Goal: Transaction & Acquisition: Purchase product/service

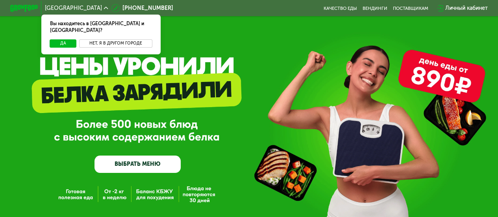
click at [98, 39] on button "Нет, я в другом городе" at bounding box center [115, 43] width 73 height 8
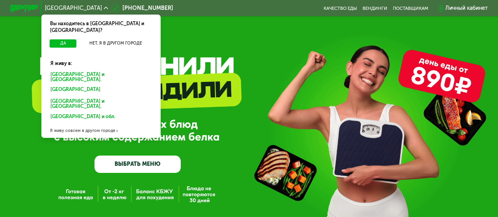
click at [83, 85] on div "Москве и обл." at bounding box center [100, 90] width 108 height 11
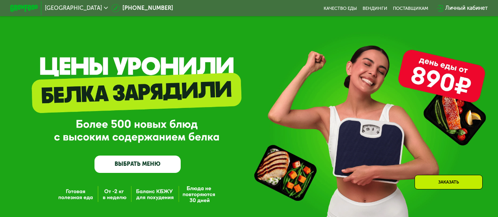
click at [144, 155] on link "ВЫБРАТЬ МЕНЮ" at bounding box center [137, 163] width 86 height 17
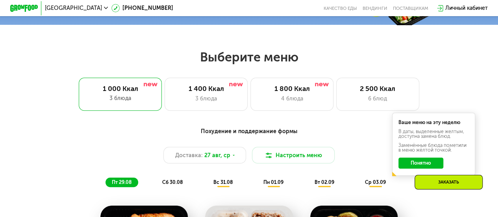
scroll to position [291, 0]
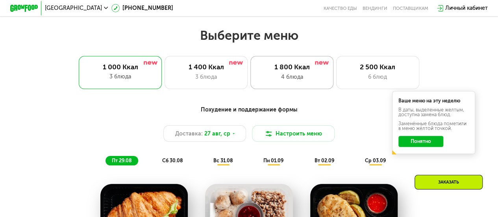
click at [336, 86] on div "1 800 Ккал 4 блюда" at bounding box center [377, 72] width 83 height 33
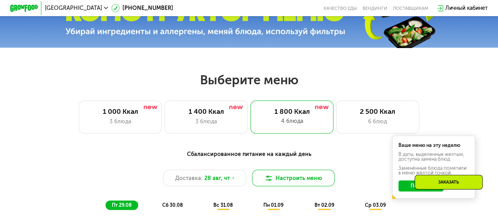
scroll to position [190, 0]
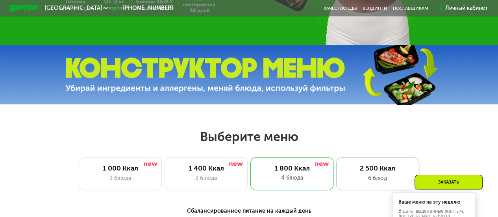
click at [369, 176] on div "2 500 Ккал 6 блюд" at bounding box center [377, 173] width 83 height 33
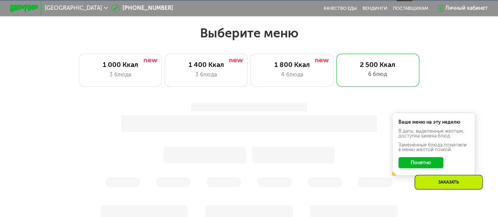
scroll to position [308, 0]
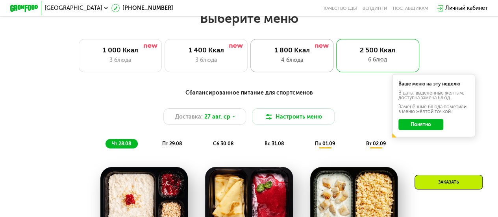
click at [318, 63] on div "4 блюда" at bounding box center [292, 60] width 68 height 8
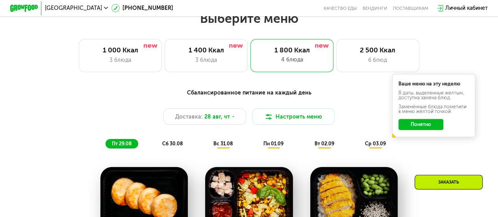
click at [413, 128] on button "Понятно" at bounding box center [420, 124] width 44 height 11
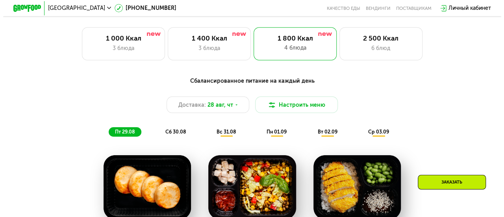
scroll to position [387, 0]
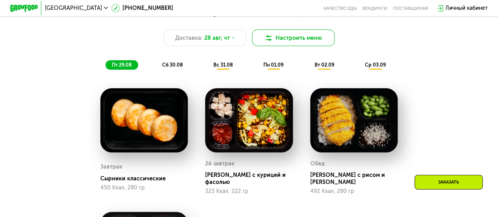
click at [313, 40] on button "Настроить меню" at bounding box center [293, 38] width 83 height 17
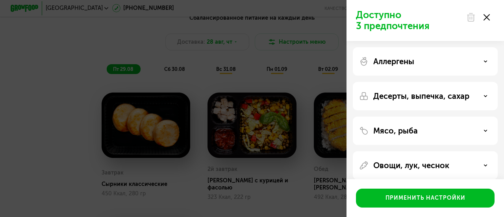
click at [423, 59] on div "Аллергены" at bounding box center [425, 61] width 132 height 9
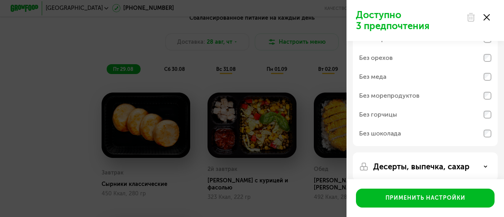
scroll to position [0, 0]
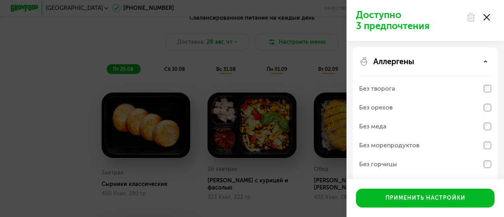
click at [421, 59] on div "Аллергены" at bounding box center [425, 61] width 132 height 9
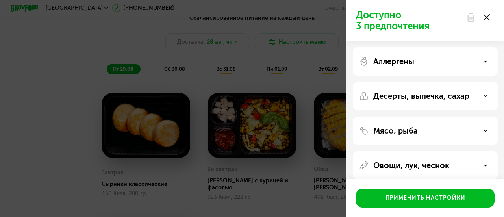
click at [419, 94] on p "Десерты, выпечка, сахар" at bounding box center [421, 95] width 96 height 9
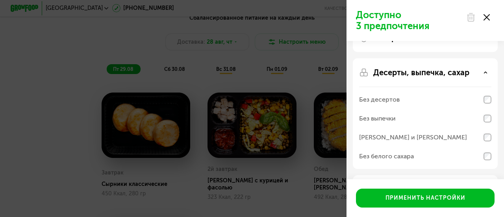
scroll to position [39, 0]
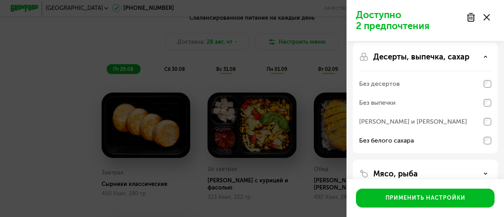
click at [425, 55] on p "Десерты, выпечка, сахар" at bounding box center [421, 56] width 96 height 9
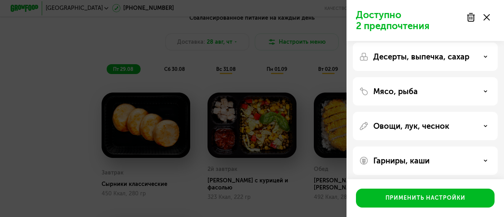
click at [446, 106] on div "Аллергены Десерты, выпечка, сахар Мясо, рыба Овощи, лук, чеснок Гарниры, каши" at bounding box center [424, 91] width 157 height 179
click at [445, 94] on div "Мясо, рыба" at bounding box center [425, 91] width 132 height 9
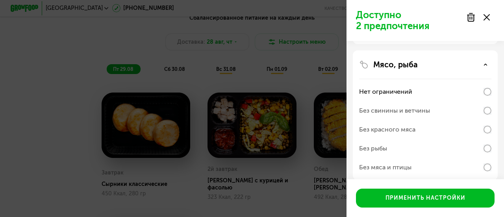
scroll to position [79, 0]
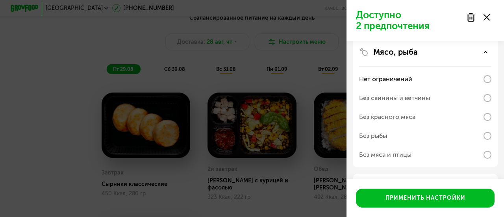
click at [407, 53] on p "Мясо, рыба" at bounding box center [395, 51] width 44 height 9
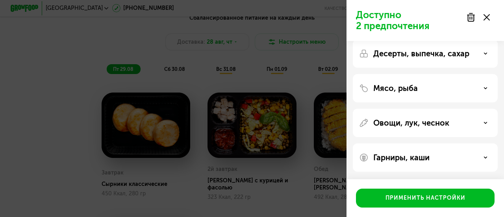
click at [403, 119] on p "Овощи, лук, чеснок" at bounding box center [411, 122] width 76 height 9
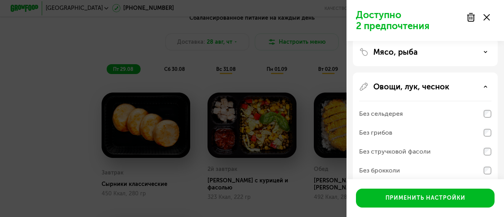
click at [401, 82] on p "Овощи, лук, чеснок" at bounding box center [411, 86] width 76 height 9
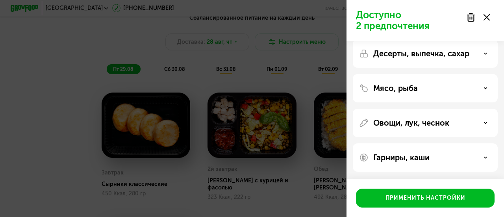
click at [420, 122] on p "Овощи, лук, чеснок" at bounding box center [411, 122] width 76 height 9
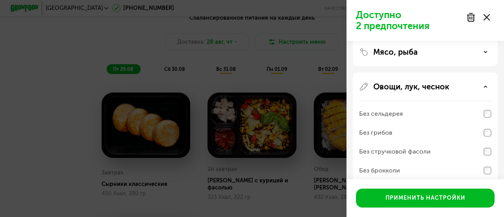
click at [418, 90] on p "Овощи, лук, чеснок" at bounding box center [411, 86] width 76 height 9
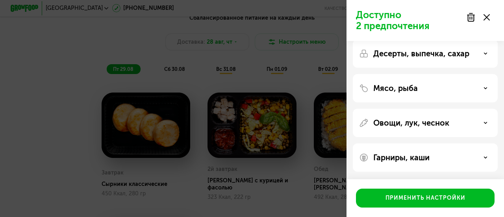
click at [419, 155] on p "Гарниры, каши" at bounding box center [401, 157] width 56 height 9
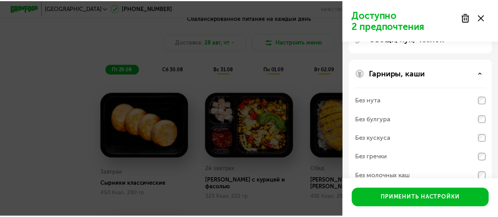
scroll to position [144, 0]
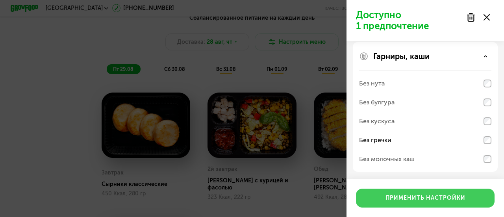
click at [399, 199] on div "Применить настройки" at bounding box center [425, 198] width 80 height 8
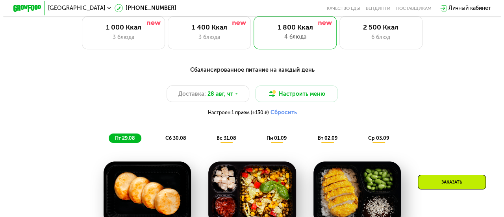
scroll to position [308, 0]
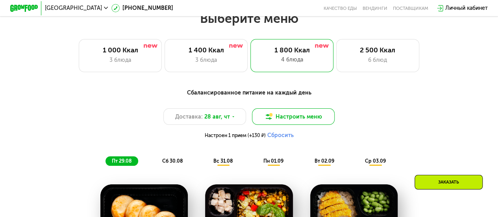
click at [303, 121] on button "Настроить меню" at bounding box center [293, 116] width 83 height 17
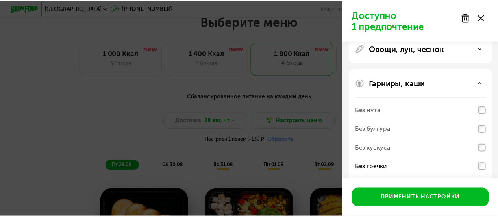
scroll to position [226, 0]
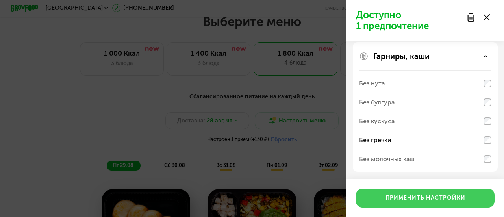
click at [437, 200] on div "Применить настройки" at bounding box center [425, 198] width 80 height 8
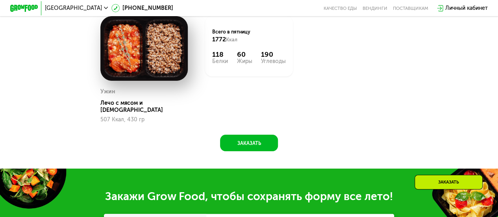
scroll to position [544, 0]
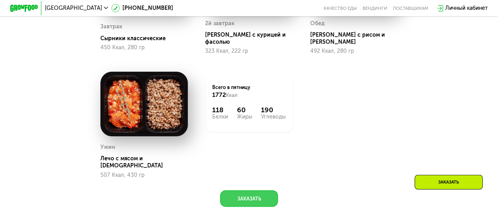
click at [250, 198] on button "Заказать" at bounding box center [248, 198] width 57 height 17
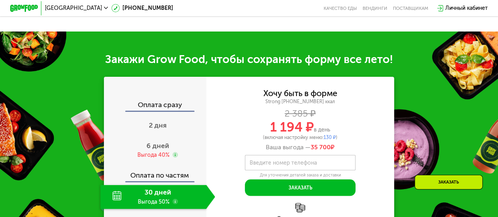
scroll to position [762, 0]
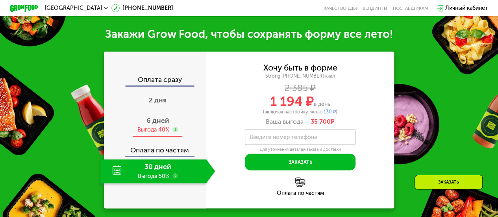
click at [160, 126] on div "Выгода 40%" at bounding box center [153, 129] width 32 height 7
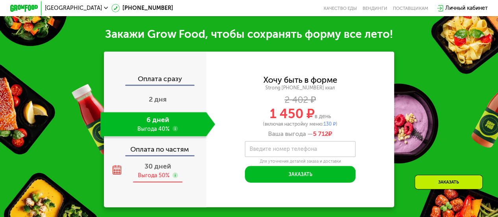
click at [152, 162] on span "30 дней" at bounding box center [157, 166] width 27 height 9
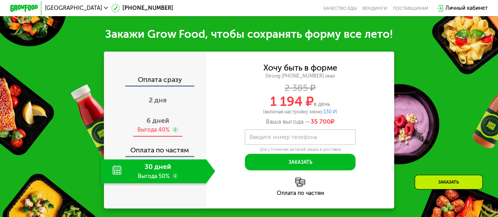
click at [178, 122] on div "6 дней Выгода 40%" at bounding box center [157, 125] width 115 height 24
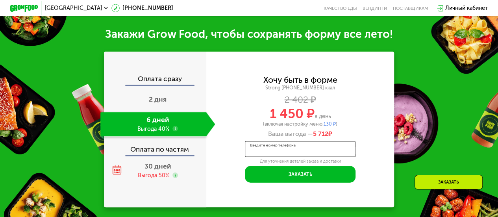
click at [268, 141] on input "Введите номер телефона" at bounding box center [300, 149] width 111 height 16
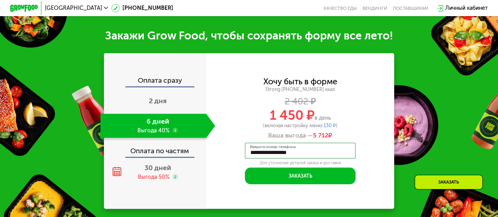
scroll to position [763, 0]
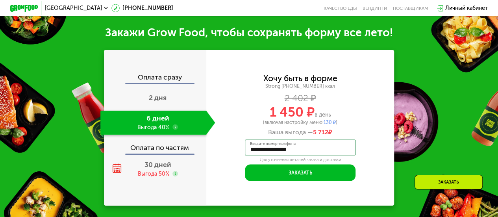
type input "**********"
click at [172, 124] on use at bounding box center [175, 127] width 6 height 6
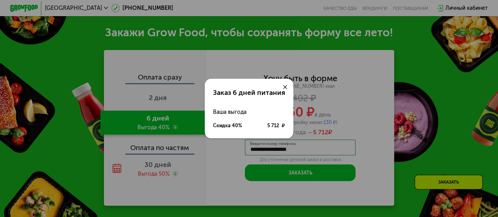
click at [172, 122] on div "Заказ 6 дней питания Ваша выгода Скидка 40% 5 712 ₽" at bounding box center [249, 108] width 498 height 217
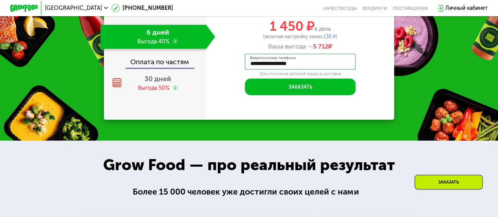
scroll to position [724, 0]
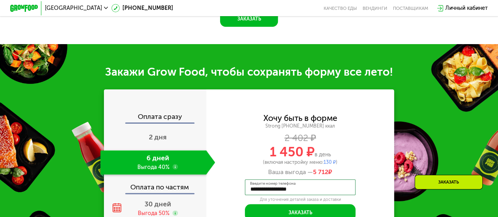
click at [151, 200] on span "30 дней" at bounding box center [157, 204] width 27 height 9
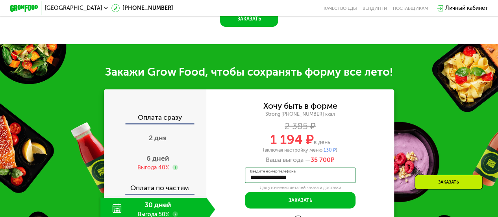
scroll to position [763, 0]
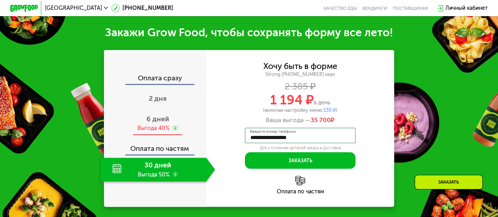
click at [164, 124] on div "Выгода 40%" at bounding box center [153, 127] width 32 height 7
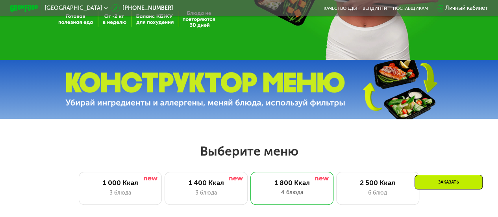
scroll to position [173, 0]
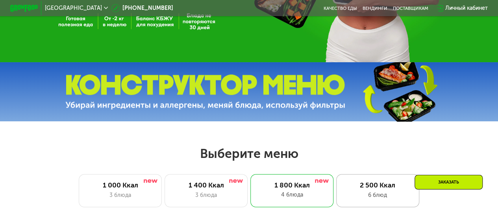
click at [379, 185] on div "2 500 Ккал" at bounding box center [377, 185] width 68 height 8
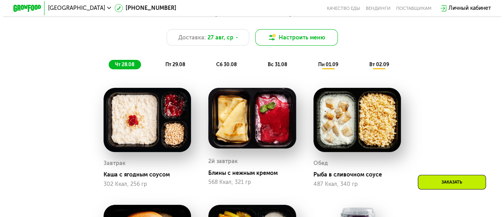
scroll to position [370, 0]
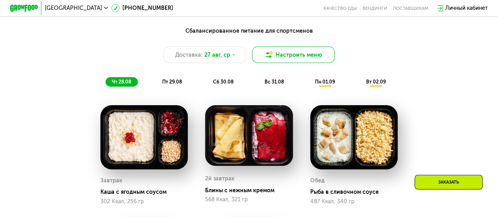
click at [313, 59] on button "Настроить меню" at bounding box center [293, 54] width 83 height 17
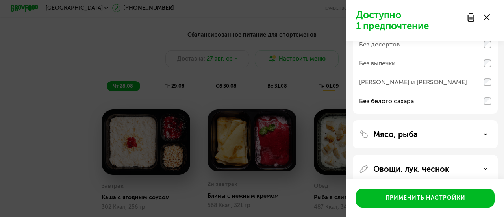
click at [407, 134] on p "Мясо, рыба" at bounding box center [395, 133] width 44 height 9
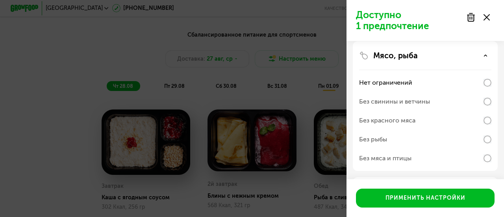
scroll to position [197, 0]
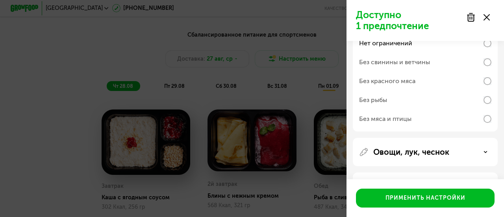
click at [400, 148] on p "Овощи, лук, чеснок" at bounding box center [411, 151] width 76 height 9
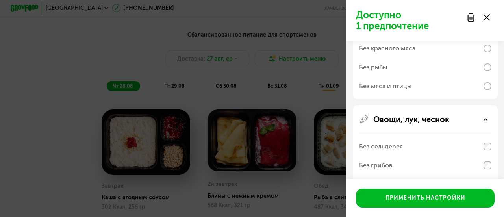
scroll to position [0, 0]
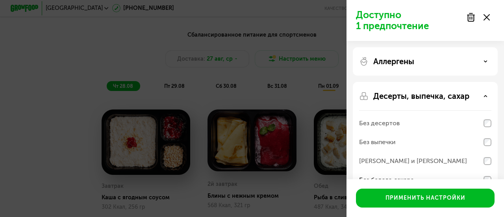
click at [406, 62] on p "Аллергены" at bounding box center [393, 61] width 41 height 9
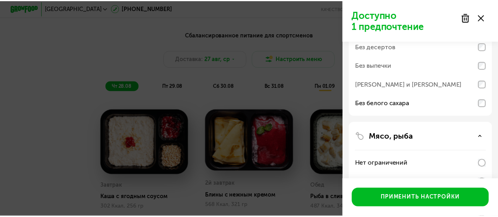
scroll to position [315, 0]
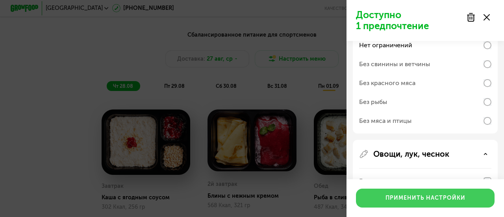
click at [404, 198] on div "Применить настройки" at bounding box center [425, 198] width 80 height 8
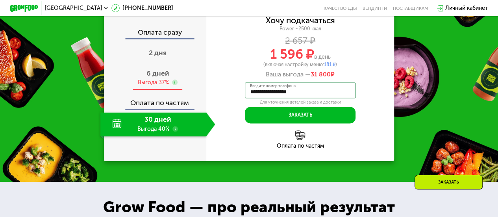
scroll to position [527, 0]
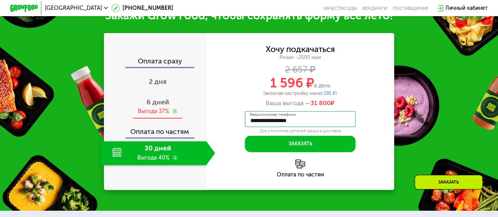
click at [173, 111] on div "6 дней Выгода 37%" at bounding box center [157, 106] width 115 height 24
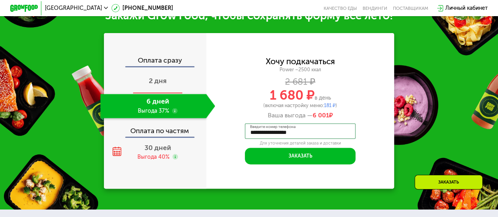
click at [173, 89] on div "2 дня" at bounding box center [157, 82] width 115 height 24
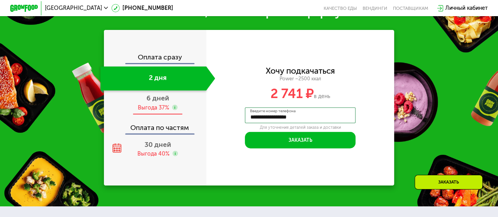
click at [168, 111] on div "Выгода 37%" at bounding box center [158, 107] width 40 height 7
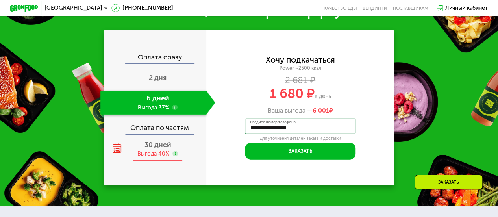
click at [165, 149] on span "30 дней" at bounding box center [157, 144] width 27 height 9
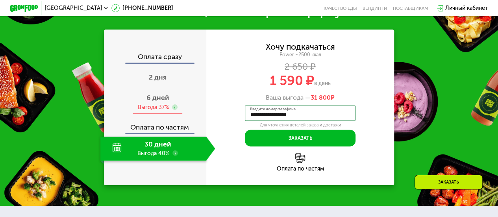
drag, startPoint x: 163, startPoint y: 116, endPoint x: 167, endPoint y: 117, distance: 4.5
click at [162, 111] on div "Выгода 37%" at bounding box center [153, 107] width 31 height 7
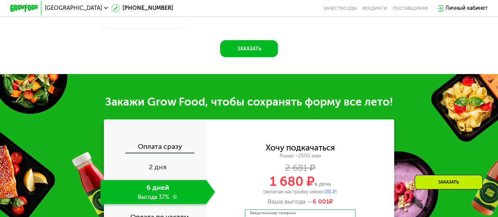
scroll to position [836, 0]
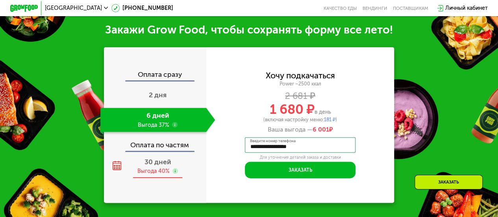
drag, startPoint x: 155, startPoint y: 175, endPoint x: 197, endPoint y: 169, distance: 41.8
click at [155, 166] on span "30 дней" at bounding box center [157, 161] width 27 height 9
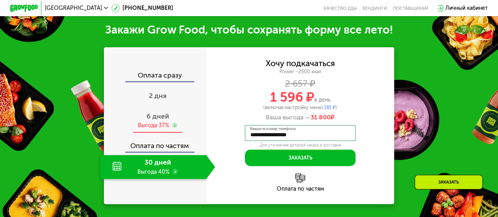
click at [162, 120] on span "6 дней" at bounding box center [157, 116] width 23 height 9
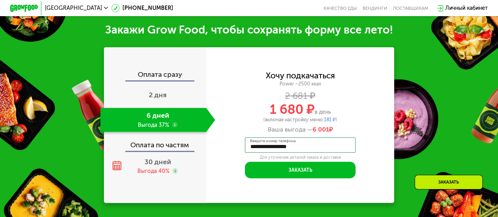
click at [335, 74] on div "**********" at bounding box center [300, 124] width 188 height 155
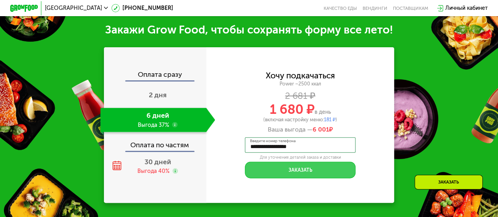
click at [316, 178] on button "Заказать" at bounding box center [300, 170] width 111 height 17
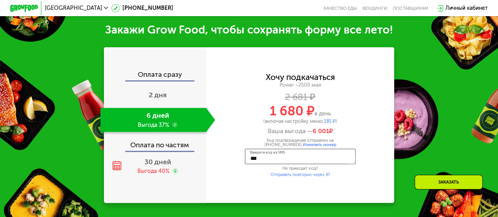
type input "****"
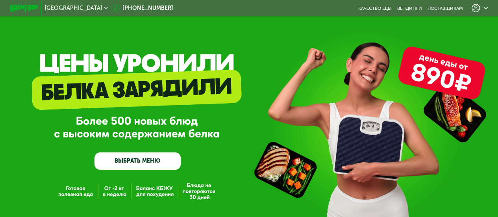
scroll to position [0, 0]
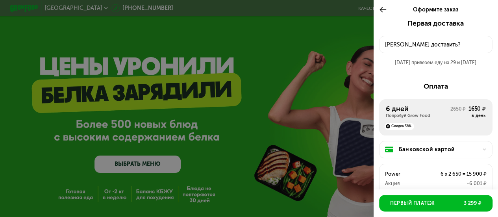
click at [453, 43] on div "Куда доставить?" at bounding box center [436, 45] width 102 height 8
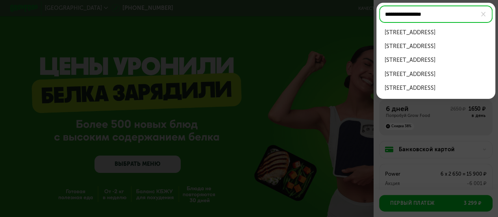
click at [445, 35] on div "Малый Лёвшинский пер, д 3" at bounding box center [436, 32] width 102 height 8
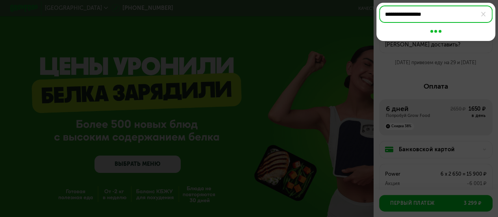
type input "**********"
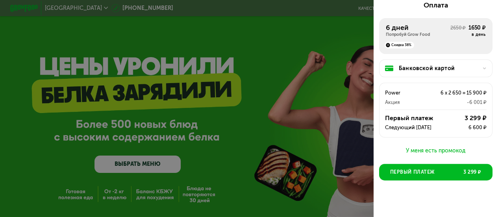
scroll to position [91, 0]
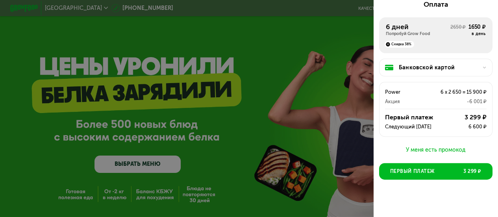
click at [432, 154] on div "У меня есть промокод" at bounding box center [435, 149] width 113 height 9
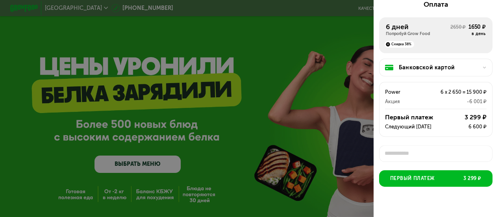
scroll to position [2, 0]
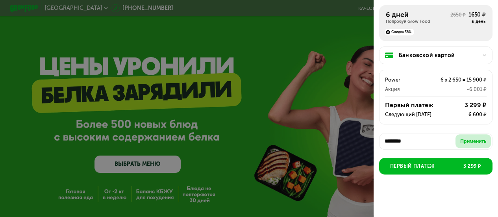
type input "********"
click at [460, 141] on div "Применить" at bounding box center [473, 141] width 26 height 7
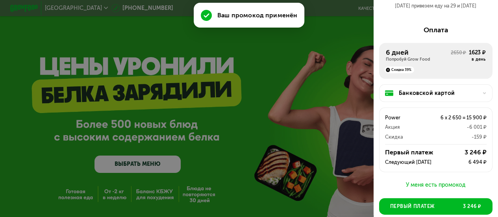
scroll to position [87, 0]
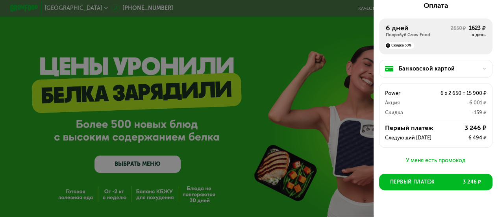
click at [410, 160] on div "У меня есть промокод" at bounding box center [435, 160] width 113 height 9
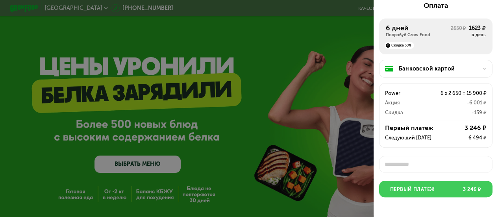
scroll to position [113, 0]
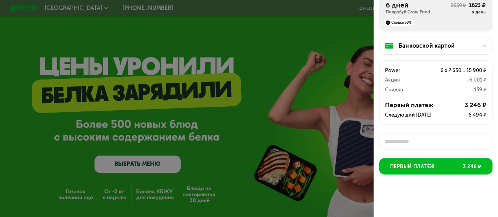
type input "********"
drag, startPoint x: 397, startPoint y: 140, endPoint x: 380, endPoint y: 139, distance: 16.9
click at [380, 139] on input "********" at bounding box center [435, 141] width 113 height 17
click at [386, 140] on input "********" at bounding box center [435, 141] width 113 height 17
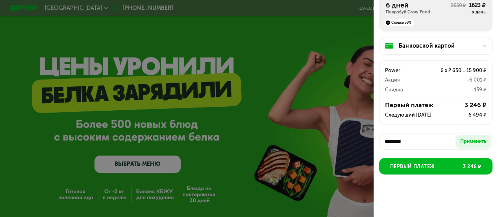
click at [392, 140] on input "********" at bounding box center [435, 141] width 113 height 17
drag, startPoint x: 393, startPoint y: 140, endPoint x: 376, endPoint y: 138, distance: 16.6
click at [376, 138] on div "Первая доставка 28 авг, чт • 18:00-23:00 Малый Лёвшинский пер, д 3 Бесплатная д…" at bounding box center [436, 61] width 124 height 308
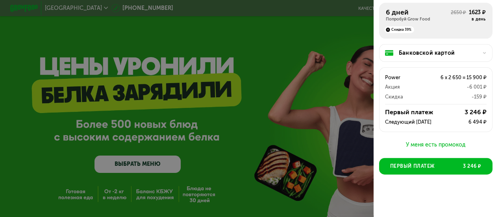
click at [411, 142] on div "У меня есть промокод" at bounding box center [435, 144] width 113 height 9
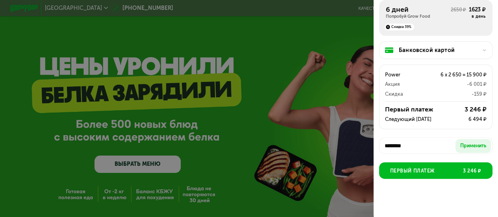
scroll to position [113, 0]
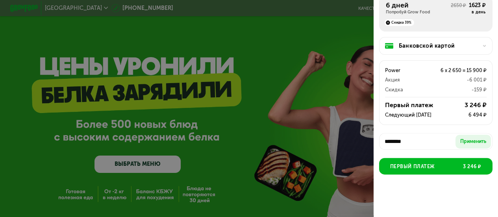
click at [396, 143] on input "********" at bounding box center [435, 141] width 113 height 17
type input "**********"
click at [469, 142] on div "Применить" at bounding box center [473, 141] width 26 height 7
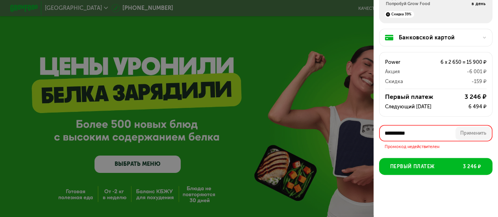
drag, startPoint x: 405, startPoint y: 141, endPoint x: 370, endPoint y: 141, distance: 34.6
click at [370, 141] on div "**********" at bounding box center [249, 108] width 498 height 217
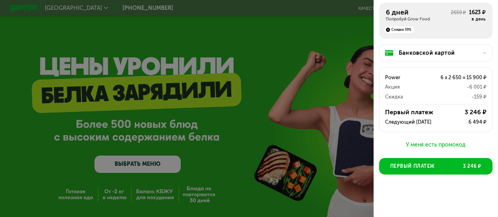
click at [442, 141] on div "У меня есть промокод" at bounding box center [435, 144] width 113 height 9
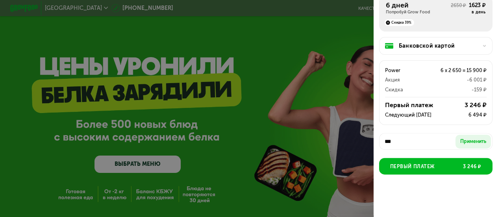
scroll to position [113, 0]
click at [462, 147] on button "Применить" at bounding box center [472, 142] width 35 height 14
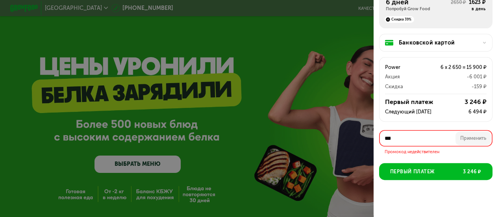
click at [414, 133] on input "***" at bounding box center [435, 138] width 113 height 17
paste input "*****"
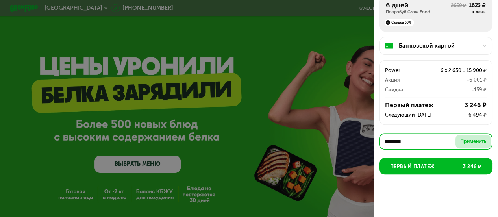
type input "********"
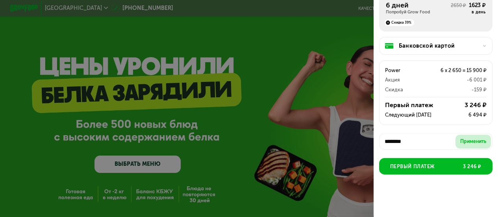
click at [455, 142] on button "Применить" at bounding box center [472, 142] width 35 height 14
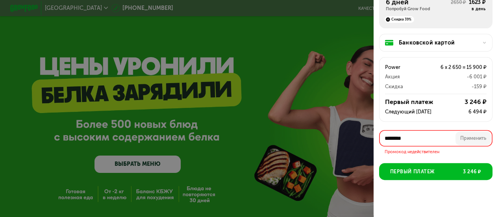
paste input "text"
click at [425, 146] on input "********" at bounding box center [435, 138] width 113 height 17
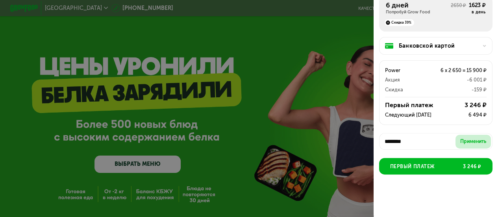
click at [465, 143] on div "Применить" at bounding box center [473, 141] width 26 height 7
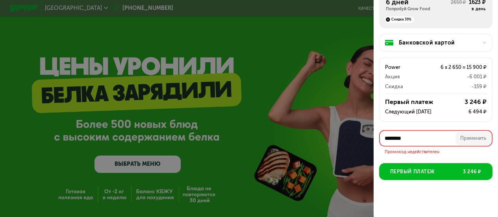
click at [437, 138] on input "********" at bounding box center [435, 138] width 113 height 17
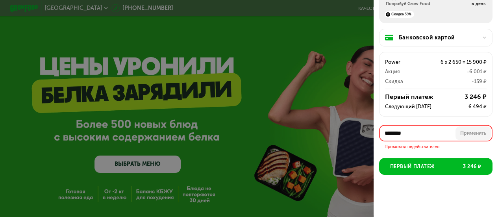
paste input "**"
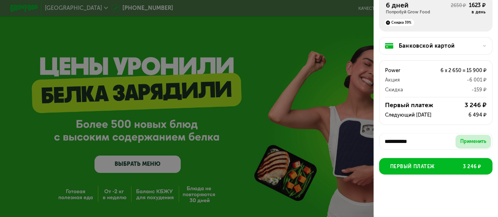
click at [463, 139] on div "Применить" at bounding box center [473, 141] width 26 height 7
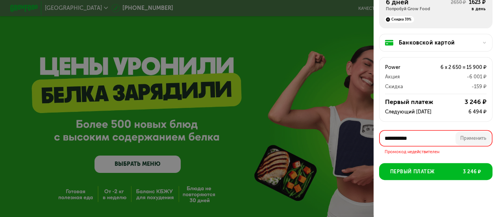
click at [402, 135] on input "**********" at bounding box center [435, 138] width 113 height 17
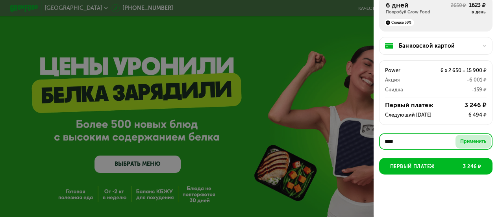
type input "****"
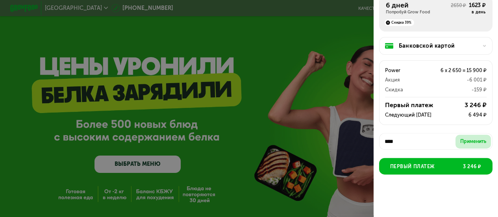
click at [455, 141] on button "Применить" at bounding box center [472, 142] width 35 height 14
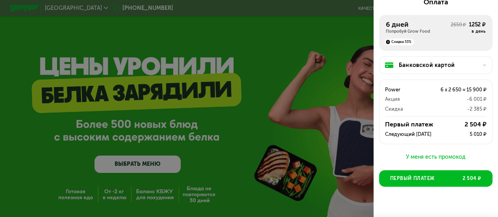
scroll to position [106, 0]
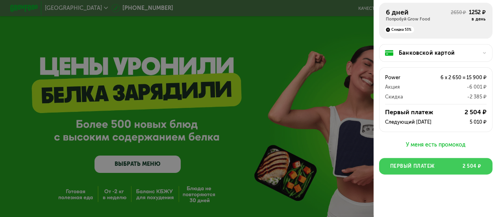
click at [436, 166] on button "Первый платеж 2 504 ₽" at bounding box center [435, 166] width 113 height 17
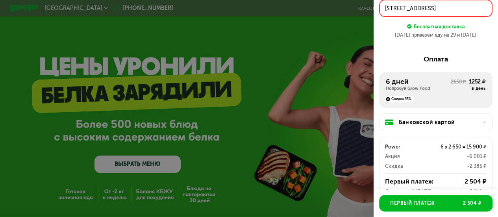
click at [437, 121] on div "Банковской картой" at bounding box center [439, 122] width 80 height 8
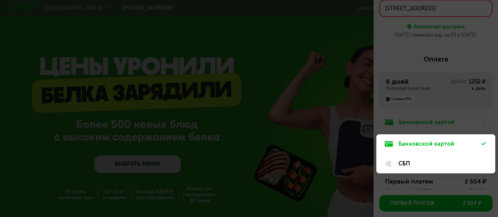
click at [419, 162] on div "СБП" at bounding box center [439, 163] width 83 height 8
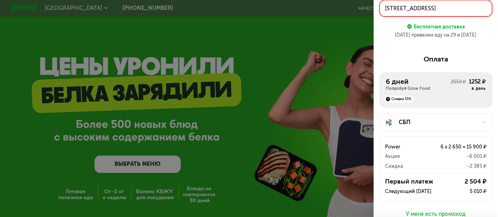
scroll to position [106, 0]
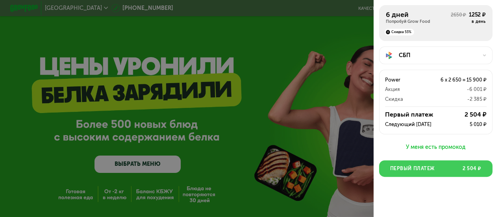
click at [435, 163] on button "Первый платеж 2 504 ₽" at bounding box center [435, 168] width 113 height 17
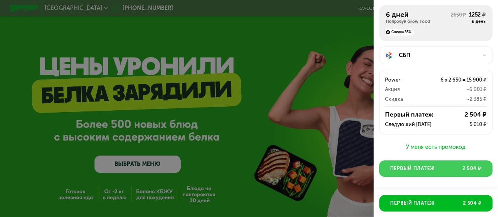
scroll to position [36, 0]
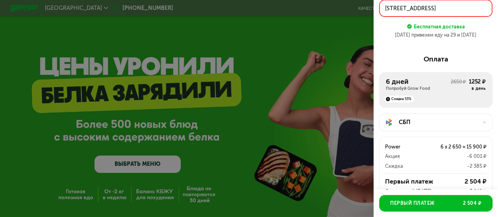
click at [445, 17] on button "Малый Лёвшинский пер, д 3" at bounding box center [435, 8] width 113 height 17
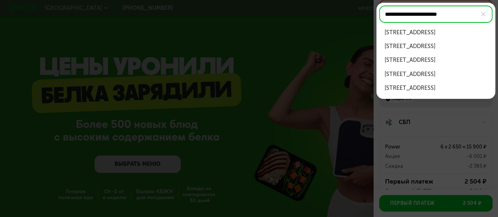
click at [446, 33] on div "Малый Лёвшинский пер, д 3" at bounding box center [436, 32] width 102 height 8
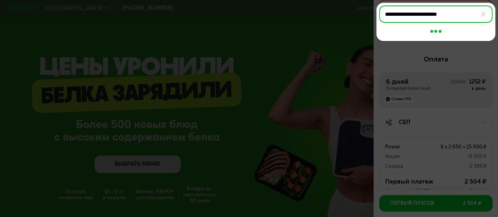
type input "**********"
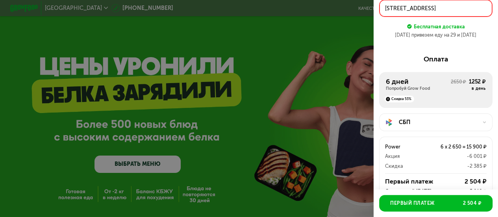
scroll to position [0, 0]
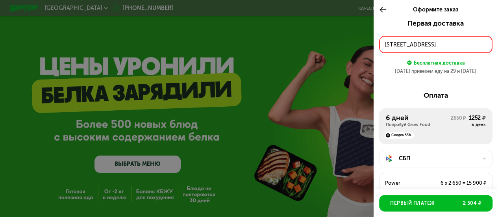
click at [463, 44] on div "Малый Лёвшинский пер, д 3" at bounding box center [436, 45] width 102 height 8
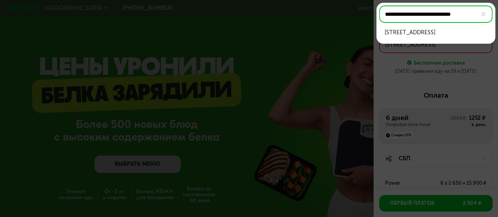
click at [453, 37] on div "Малый Лёвшинский пер, д 3, кв 45" at bounding box center [436, 32] width 102 height 8
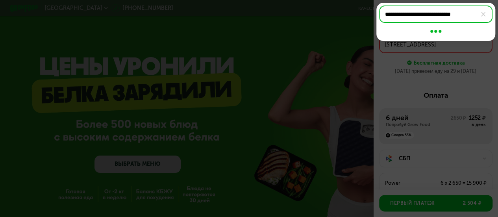
type input "**********"
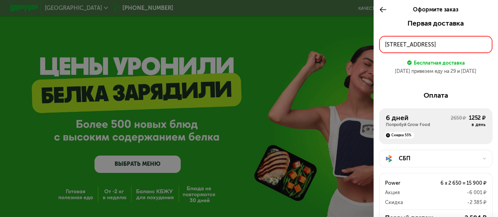
scroll to position [106, 0]
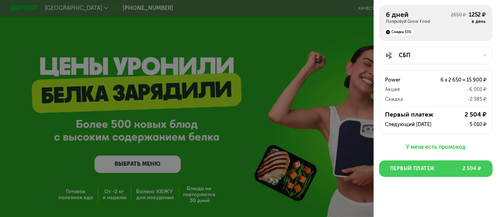
click at [441, 164] on button "Первый платеж 2 504 ₽" at bounding box center [435, 168] width 113 height 17
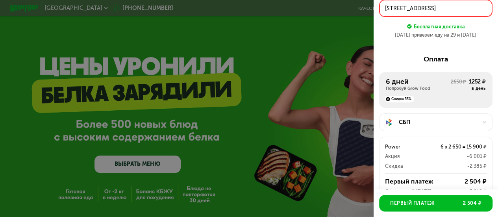
click at [433, 12] on div "Малый Лёвшинский пер, д 3, кв 45" at bounding box center [436, 8] width 102 height 8
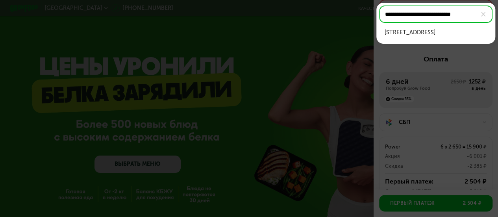
click at [383, 13] on input "**********" at bounding box center [435, 14] width 113 height 17
click at [425, 31] on div "Малый Лёвшинский пер, д 3, кв 45" at bounding box center [436, 32] width 102 height 8
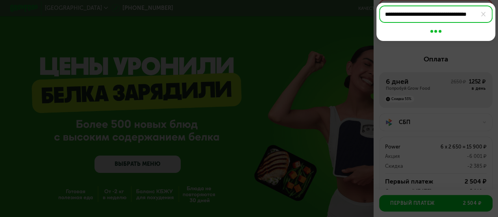
type input "**********"
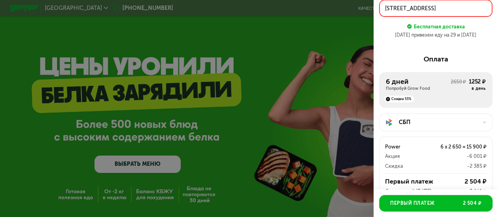
click at [443, 26] on div "Бесплатная доставка" at bounding box center [439, 26] width 51 height 7
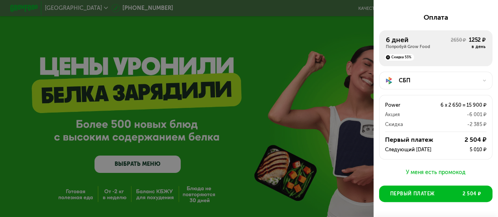
scroll to position [78, 0]
click at [427, 85] on div "СБП" at bounding box center [439, 80] width 80 height 8
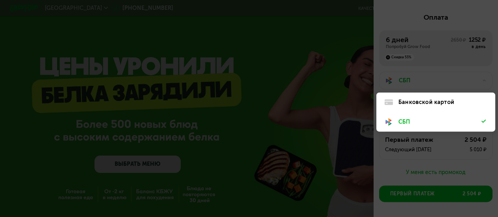
click at [425, 101] on div "Банковской картой" at bounding box center [439, 102] width 83 height 8
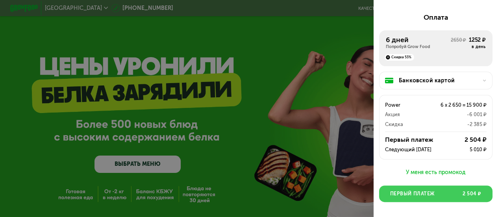
click at [433, 196] on span "Первый платеж" at bounding box center [412, 193] width 44 height 7
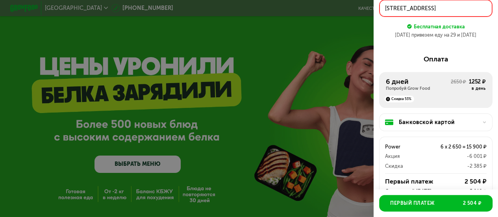
scroll to position [106, 0]
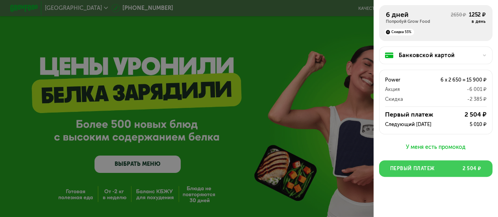
click at [434, 160] on button "Первый платеж 2 504 ₽" at bounding box center [435, 168] width 113 height 17
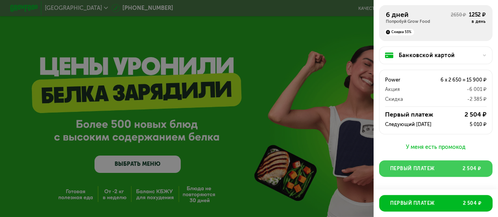
scroll to position [36, 0]
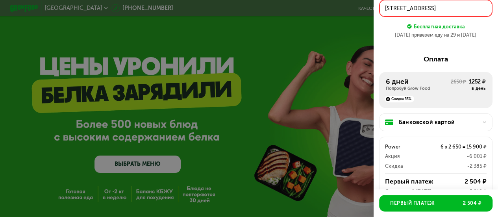
click at [443, 10] on div "Малый Лёвшинский пер, д 3, кв 45" at bounding box center [436, 8] width 102 height 8
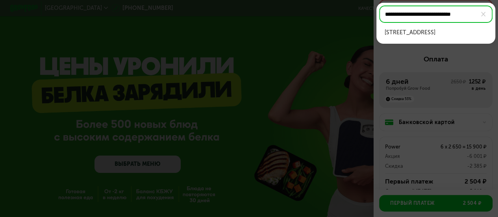
drag, startPoint x: 439, startPoint y: 13, endPoint x: 531, endPoint y: 22, distance: 92.1
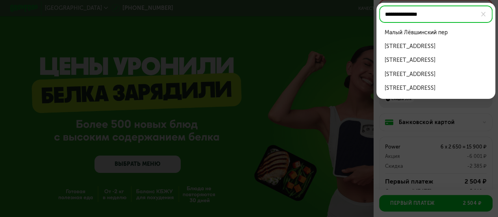
click at [444, 46] on div "Малый Лёвшинский пер, д 3" at bounding box center [436, 46] width 102 height 8
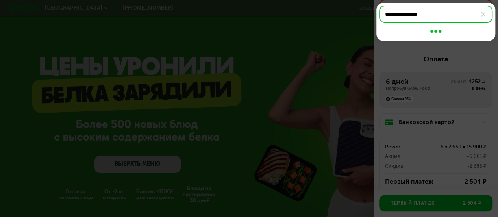
type input "**********"
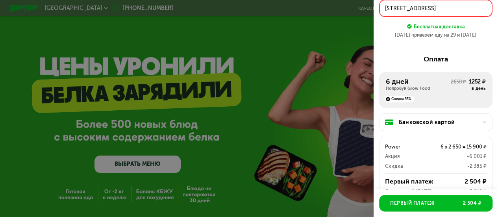
click at [420, 23] on div "Бесплатная доставка" at bounding box center [439, 26] width 51 height 7
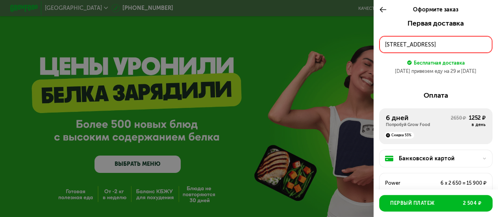
click at [416, 25] on div "Первая доставка" at bounding box center [435, 23] width 113 height 8
drag, startPoint x: 415, startPoint y: 70, endPoint x: 407, endPoint y: 62, distance: 11.7
click at [407, 62] on div "Первая доставка 28 авг, чт • 18:00-23:00 Малый Лёвшинский пер, д 3 Бесплатная д…" at bounding box center [435, 49] width 113 height 61
click at [407, 62] on use at bounding box center [409, 63] width 4 height 4
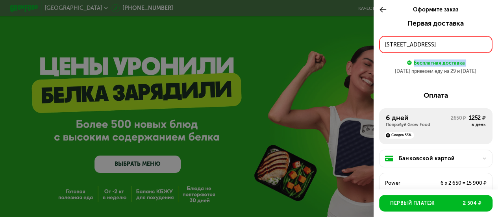
click at [407, 62] on use at bounding box center [409, 63] width 4 height 4
click at [445, 64] on div "Бесплатная доставка" at bounding box center [439, 62] width 51 height 7
click at [409, 134] on div "Скидка 53%" at bounding box center [400, 135] width 30 height 7
click at [433, 106] on div "Оплата 6 дней Попробуй Grow Food 2650 ₽ 1252 ₽ в день Скидка 53% Банковской кар…" at bounding box center [435, 168] width 113 height 154
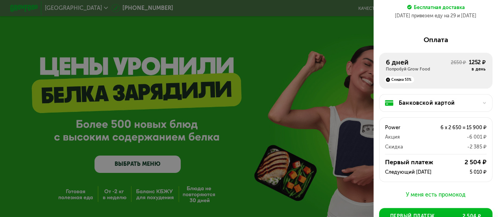
scroll to position [58, 0]
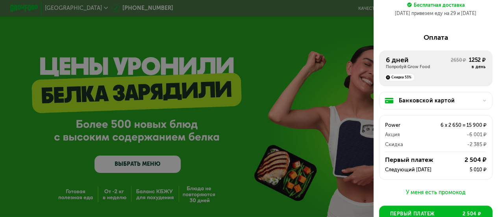
click at [433, 104] on div "Банковской картой" at bounding box center [439, 100] width 80 height 8
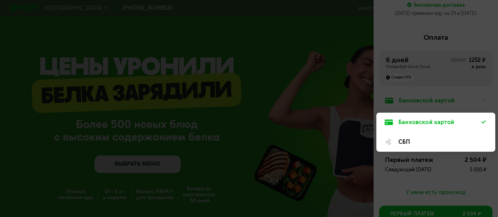
click at [424, 141] on div "СБП" at bounding box center [439, 142] width 83 height 8
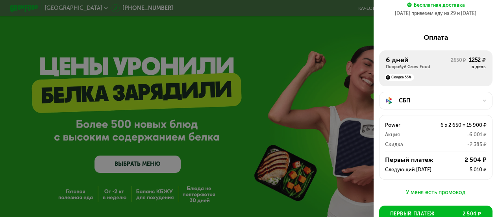
scroll to position [0, 0]
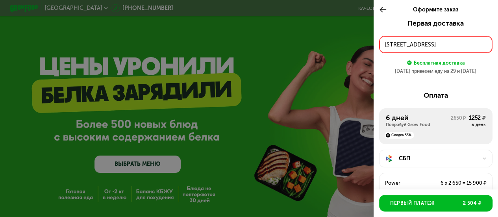
click at [438, 49] on div "Малый Лёвшинский пер, д 3" at bounding box center [436, 45] width 102 height 8
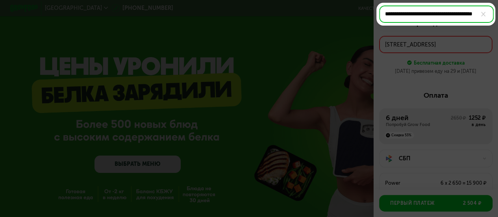
scroll to position [0, 28]
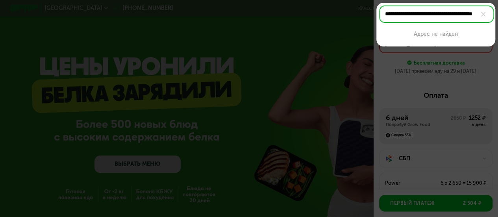
click at [418, 15] on input "**********" at bounding box center [436, 14] width 115 height 17
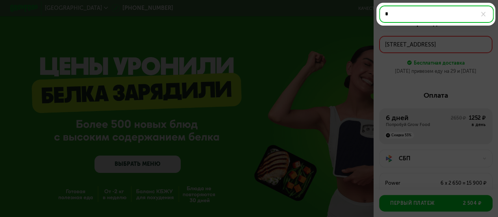
scroll to position [0, 0]
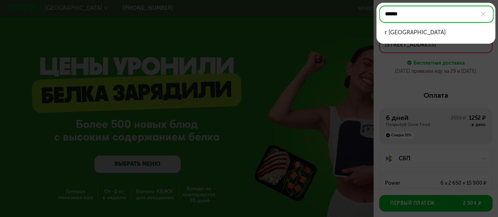
click at [416, 27] on li "г Москва" at bounding box center [435, 33] width 113 height 14
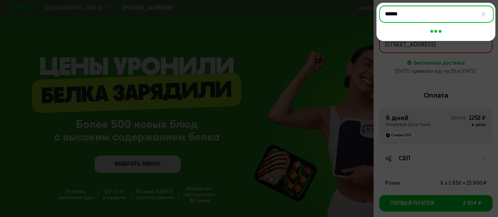
type input "*********"
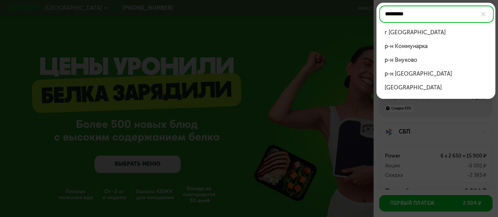
click at [420, 36] on div "г Москва" at bounding box center [436, 32] width 102 height 8
click at [401, 113] on div at bounding box center [249, 108] width 498 height 217
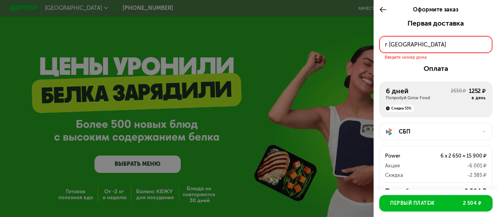
click at [427, 40] on button "г Москва" at bounding box center [435, 44] width 113 height 17
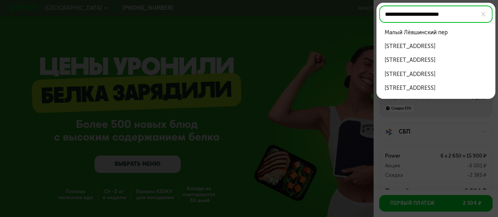
click at [433, 44] on div "Малый Лёвшинский пер, д 3" at bounding box center [436, 46] width 102 height 8
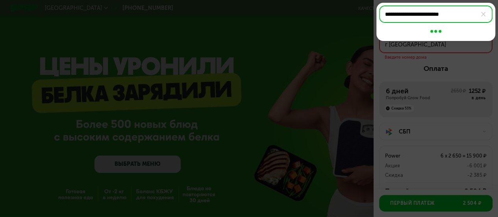
type input "**********"
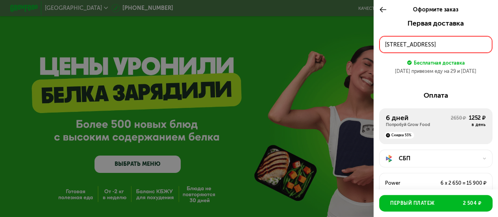
click at [455, 46] on div "Малый Лёвшинский пер, д 3" at bounding box center [436, 45] width 102 height 8
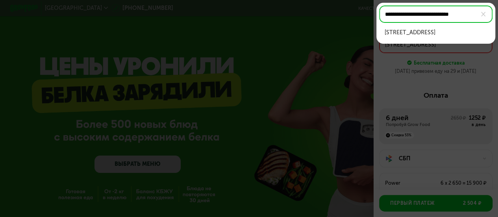
click at [451, 30] on div "Малый Лёвшинский пер, д 3, кв 45" at bounding box center [436, 32] width 102 height 8
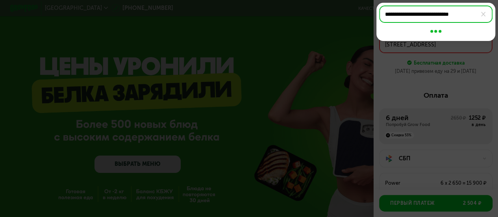
type input "**********"
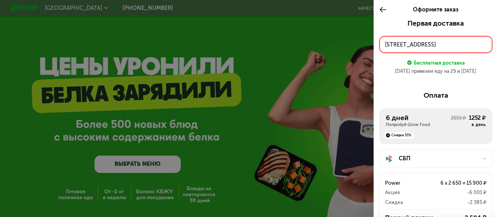
scroll to position [106, 0]
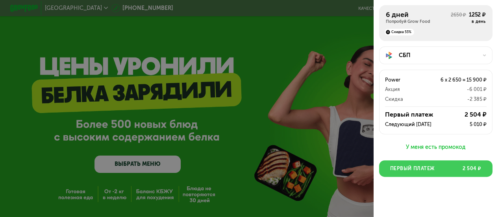
click at [440, 168] on button "Первый платеж 2 504 ₽" at bounding box center [435, 168] width 113 height 17
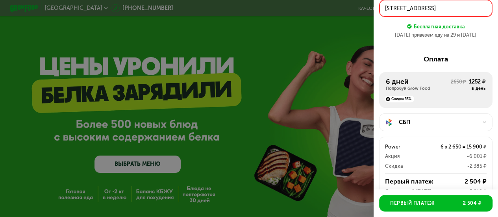
click at [434, 123] on div "СБП" at bounding box center [439, 122] width 80 height 8
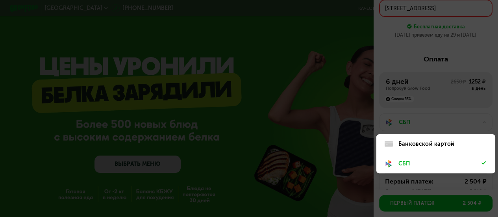
click at [419, 154] on div "Банковской картой" at bounding box center [435, 163] width 119 height 19
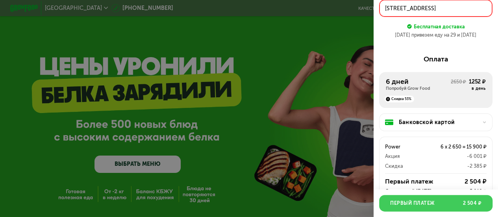
click at [433, 208] on button "Первый платеж 2 504 ₽" at bounding box center [435, 203] width 113 height 17
click at [442, 204] on button "Первый платеж 2 504 ₽" at bounding box center [435, 203] width 113 height 17
click at [434, 198] on button "Первый платеж 2 504 ₽" at bounding box center [435, 203] width 113 height 17
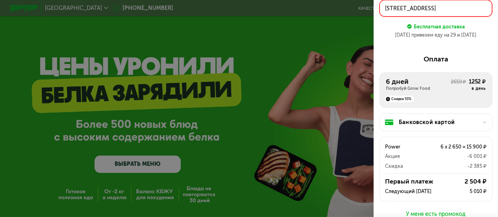
scroll to position [106, 0]
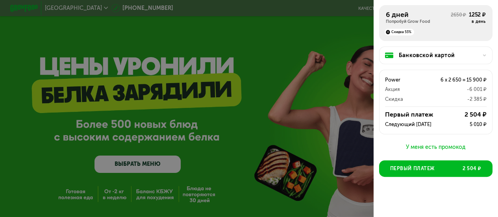
click at [458, 59] on div "Банковской картой" at bounding box center [435, 54] width 113 height 17
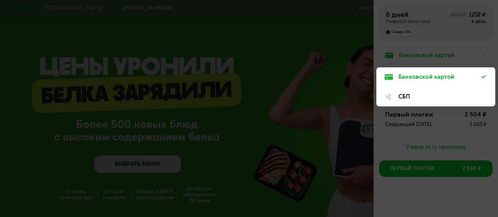
click at [448, 38] on div at bounding box center [249, 108] width 498 height 217
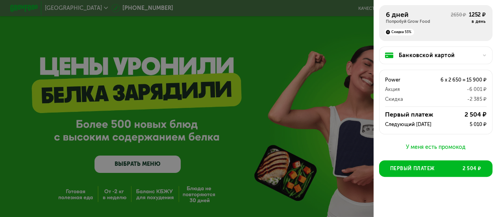
scroll to position [0, 0]
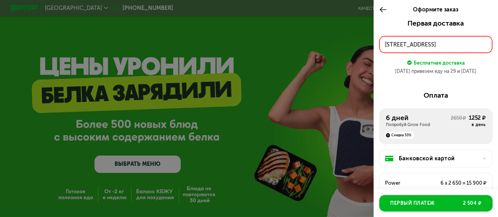
click at [440, 42] on div "Малый Лёвшинский пер, д 3, кв 45" at bounding box center [436, 45] width 102 height 8
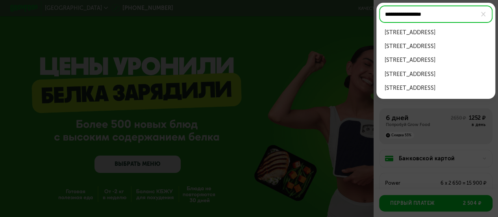
click at [467, 59] on div "Малый Лёвшинский пер, д 3, кв 1" at bounding box center [436, 60] width 102 height 8
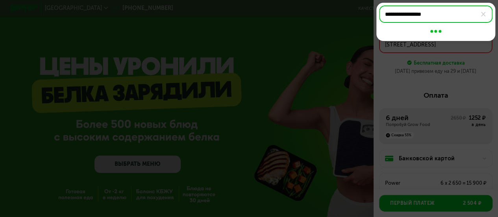
type input "**********"
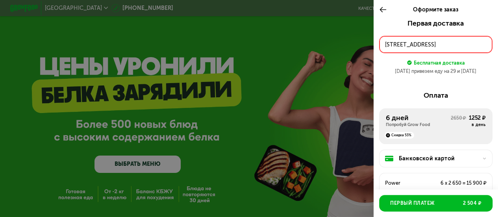
click at [448, 43] on div "Малый Лёвшинский пер, д 3, кв 1" at bounding box center [436, 45] width 102 height 8
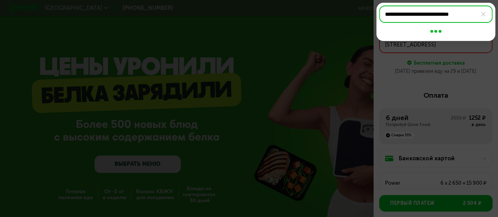
click at [448, 43] on div "**********" at bounding box center [435, 44] width 113 height 17
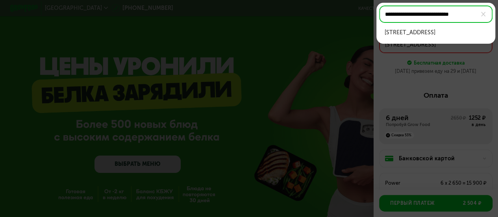
drag, startPoint x: 449, startPoint y: 19, endPoint x: 507, endPoint y: 17, distance: 58.3
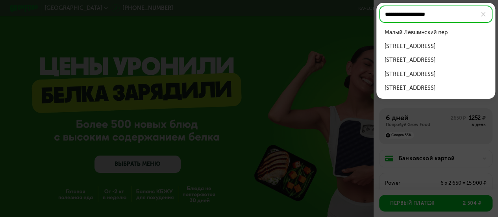
click at [446, 36] on div "Малый Лёвшинский пер" at bounding box center [436, 32] width 102 height 8
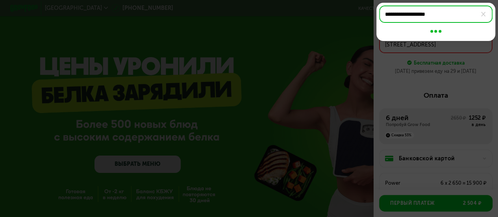
type input "**********"
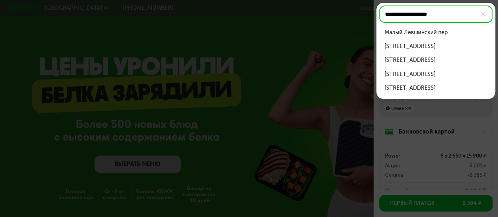
click at [455, 140] on div at bounding box center [249, 108] width 498 height 217
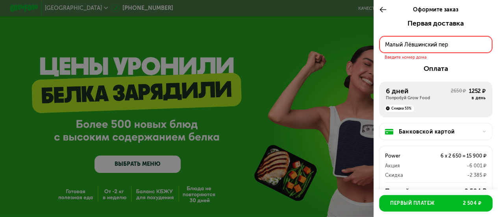
click at [466, 48] on div "Малый Лёвшинский пер" at bounding box center [436, 45] width 102 height 8
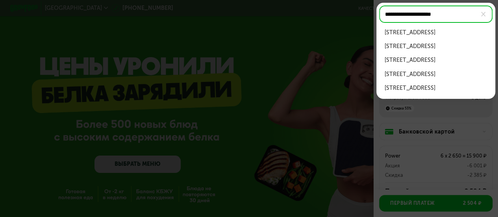
click at [442, 39] on li "Малый Лёвшинский пер, д 3" at bounding box center [435, 46] width 113 height 14
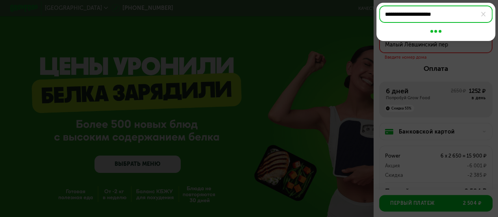
type input "**********"
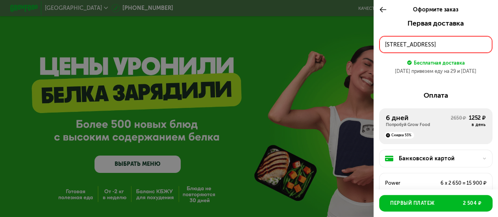
scroll to position [106, 0]
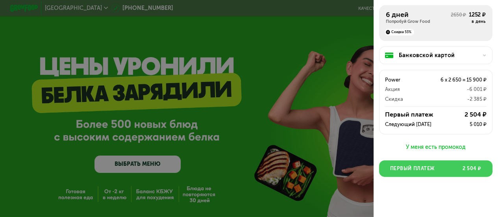
click at [437, 171] on button "Первый платеж 2 504 ₽" at bounding box center [435, 168] width 113 height 17
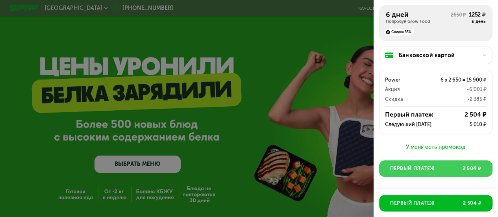
scroll to position [36, 0]
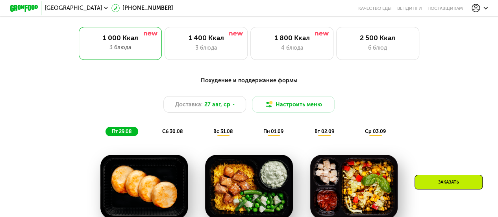
scroll to position [319, 0]
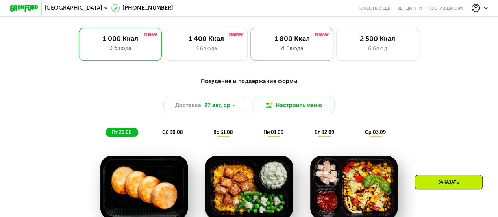
click at [299, 53] on div "4 блюда" at bounding box center [292, 48] width 68 height 8
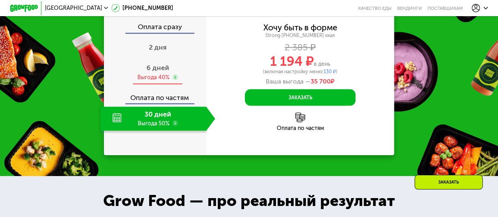
scroll to position [768, 0]
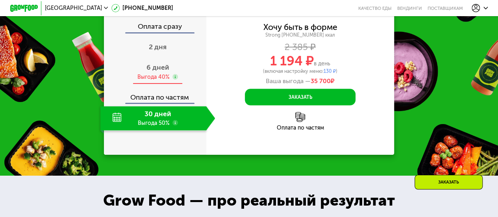
click at [162, 81] on div "Выгода 40%" at bounding box center [153, 76] width 32 height 7
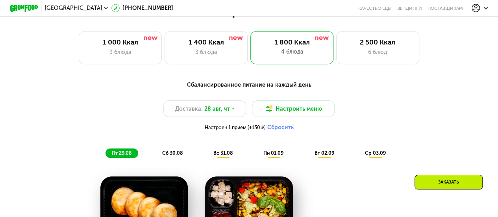
scroll to position [295, 0]
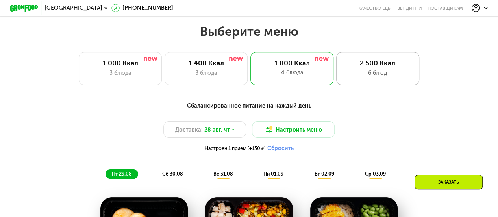
click at [384, 59] on div "2 500 Ккал 6 блюд" at bounding box center [377, 68] width 83 height 33
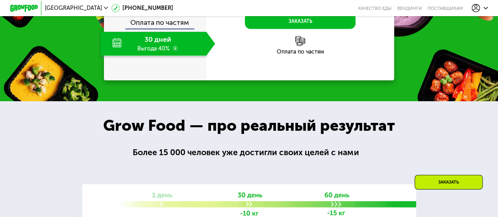
scroll to position [825, 0]
